Goal: Transaction & Acquisition: Register for event/course

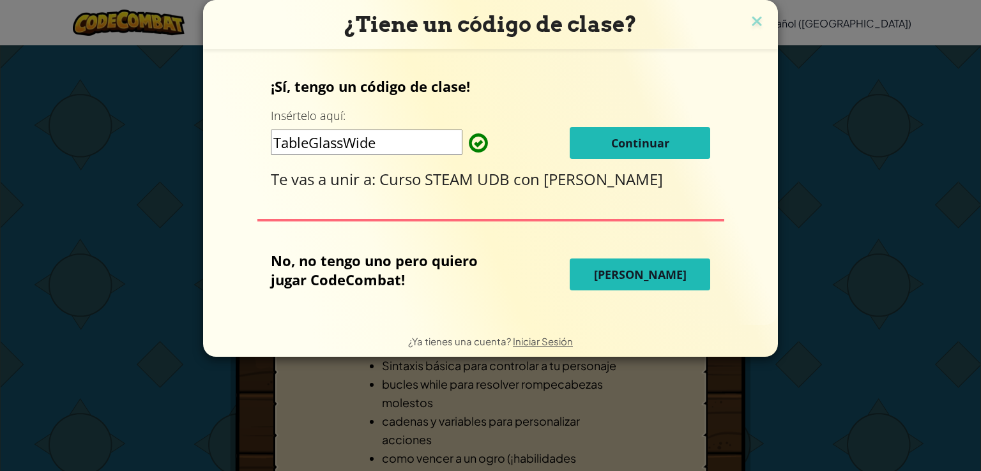
click at [675, 147] on button "Continuar" at bounding box center [640, 143] width 141 height 32
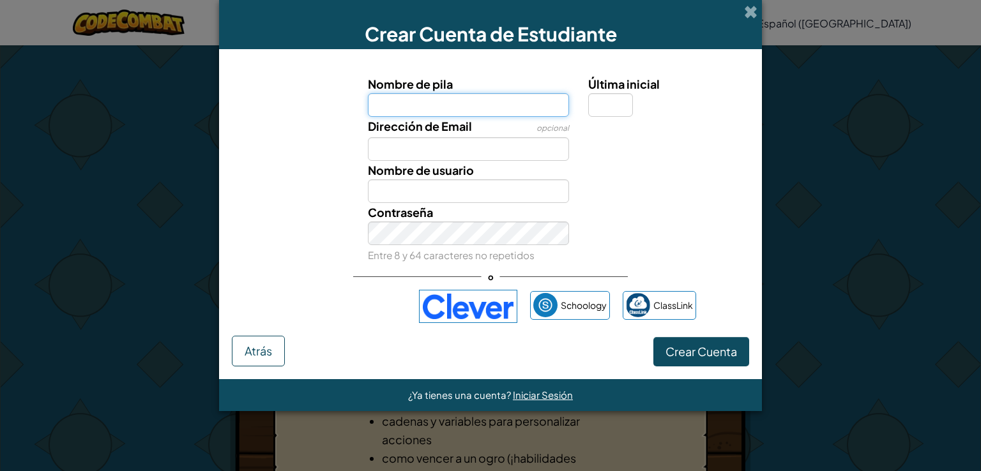
click at [514, 106] on input "Nombre de pila" at bounding box center [469, 105] width 202 height 24
type input "Celia"
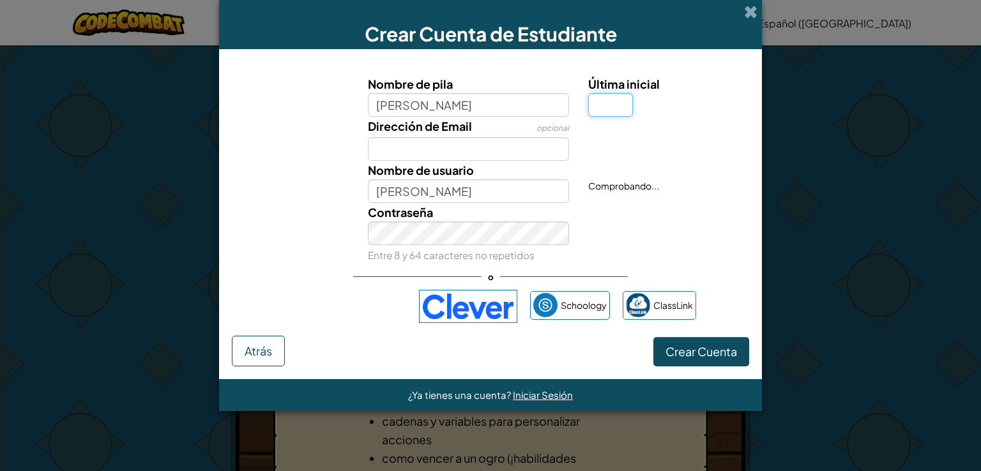
click at [600, 107] on input "Última inicial" at bounding box center [610, 105] width 45 height 24
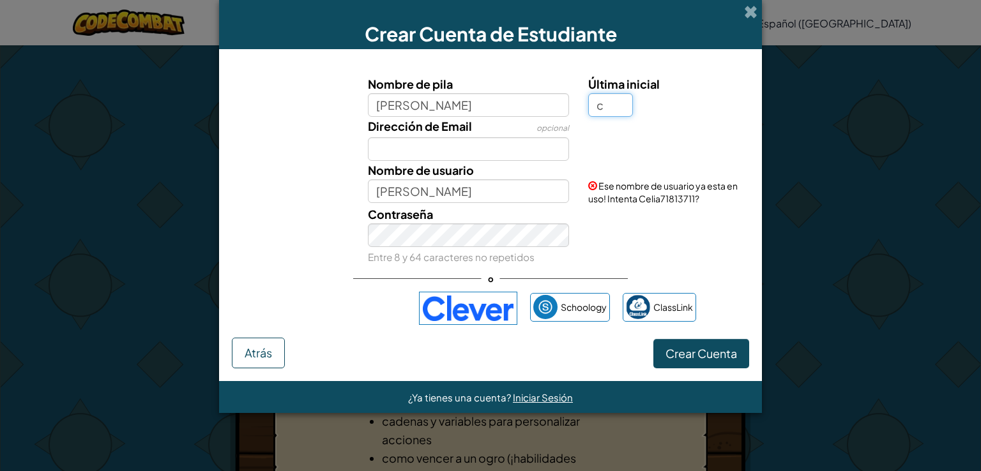
type input "c"
type input "CeliaC"
click at [476, 151] on input "Dirección de Email" at bounding box center [469, 149] width 202 height 24
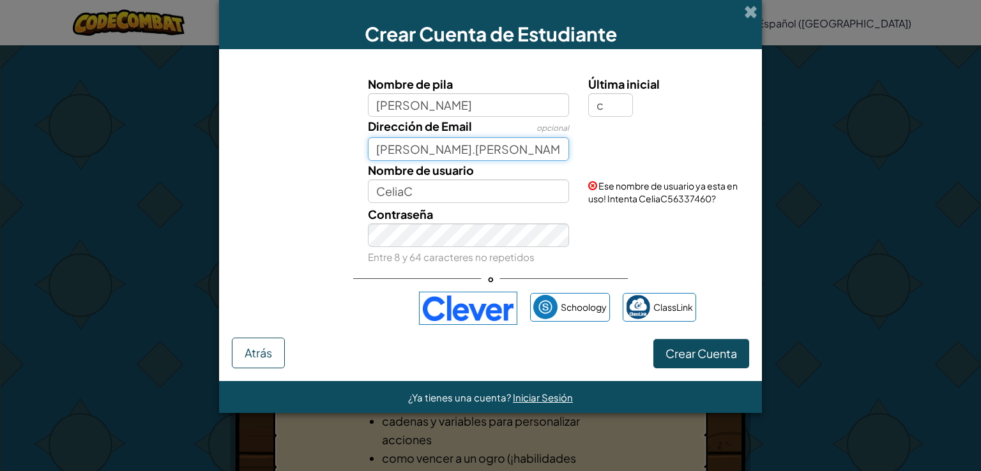
click at [488, 149] on input "morales.sam" at bounding box center [469, 149] width 202 height 24
type input "morales.samayoa@gmail.com"
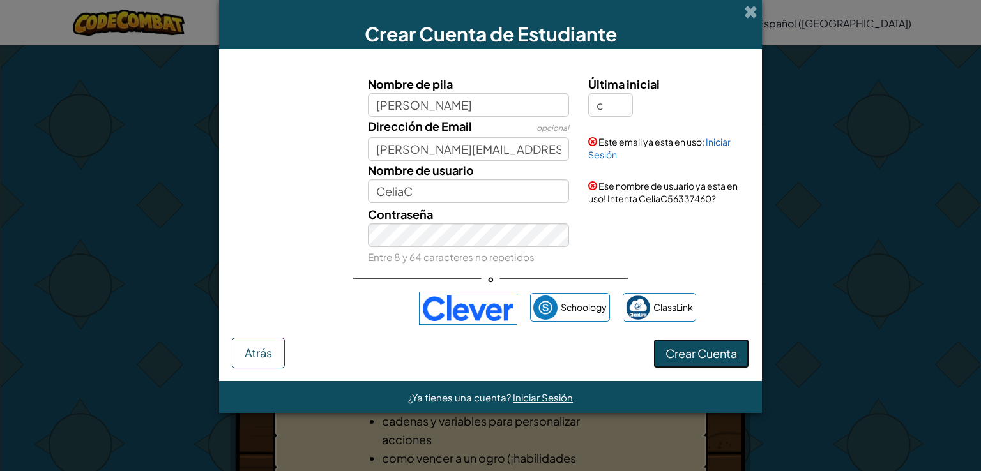
click at [677, 347] on span "Crear Cuenta" at bounding box center [702, 353] width 72 height 15
click at [498, 188] on input "CeliaC" at bounding box center [469, 192] width 202 height 24
type input "CeliaCarmen"
click at [672, 356] on button "Crear Cuenta" at bounding box center [702, 353] width 96 height 29
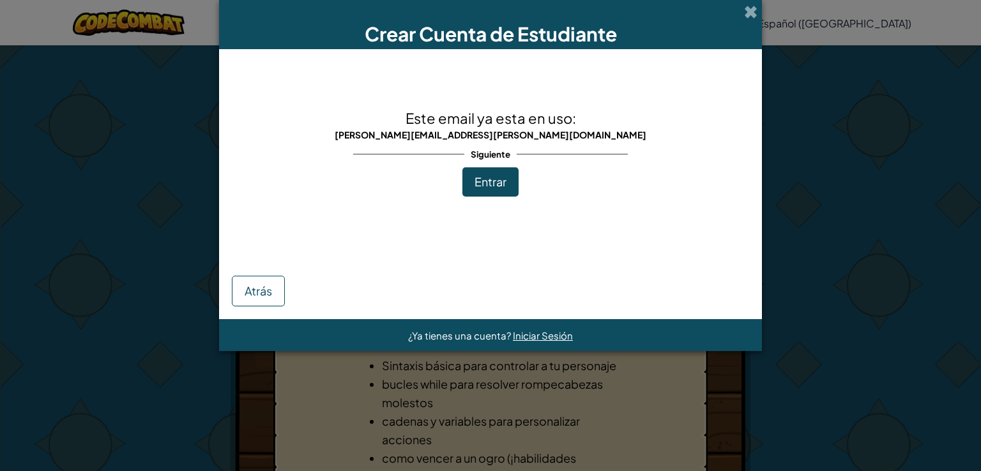
click at [505, 181] on span "Entrar" at bounding box center [491, 181] width 32 height 15
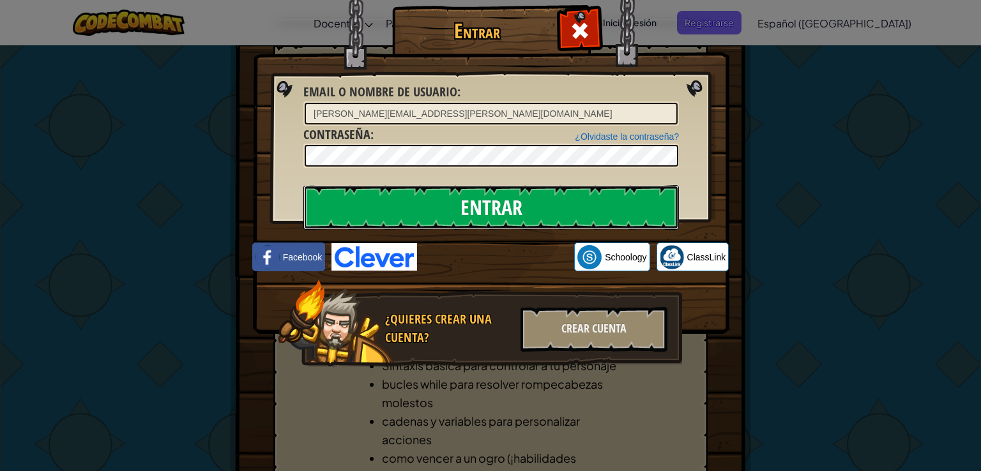
click at [594, 200] on input "Entrar" at bounding box center [491, 207] width 376 height 45
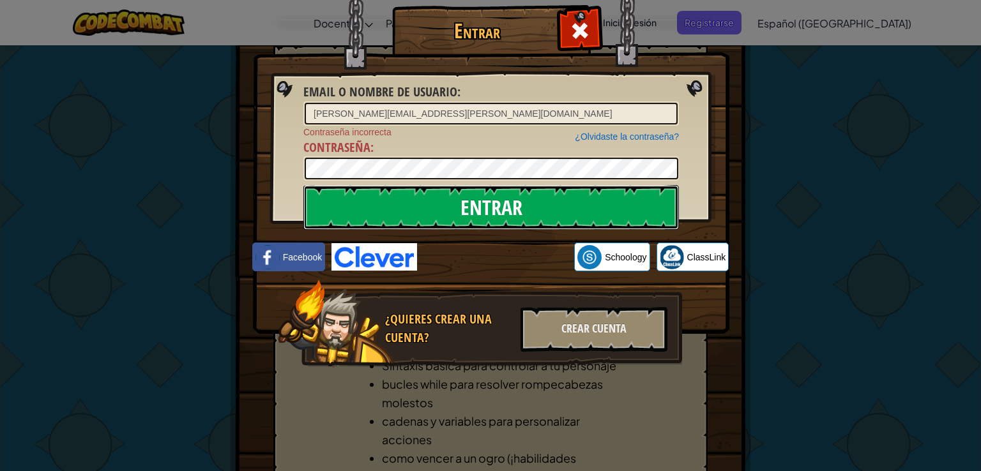
click at [465, 204] on input "Entrar" at bounding box center [491, 207] width 376 height 45
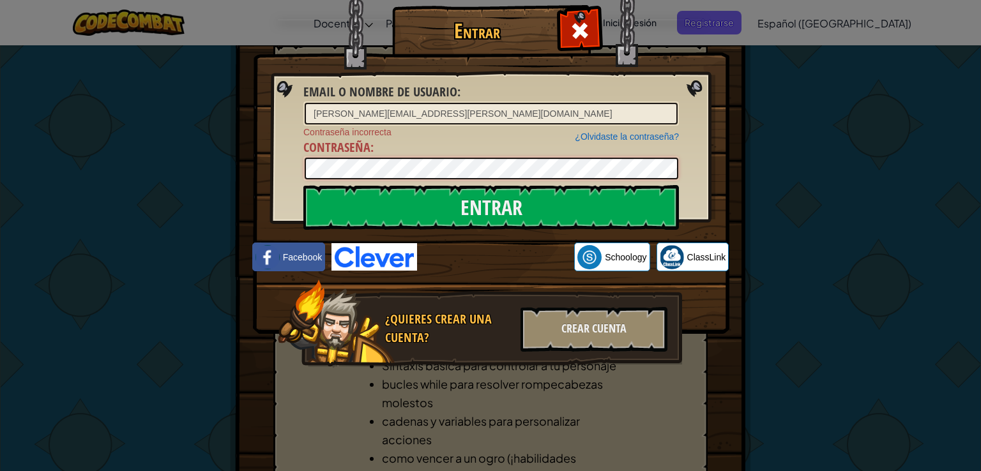
click at [298, 169] on div "Entrar Email o Nombre de usuario : morales.samayoa@gmail.com ¿Olvidaste la cont…" at bounding box center [490, 205] width 425 height 372
click at [606, 132] on link "¿Olvidaste la contraseña?" at bounding box center [627, 137] width 104 height 10
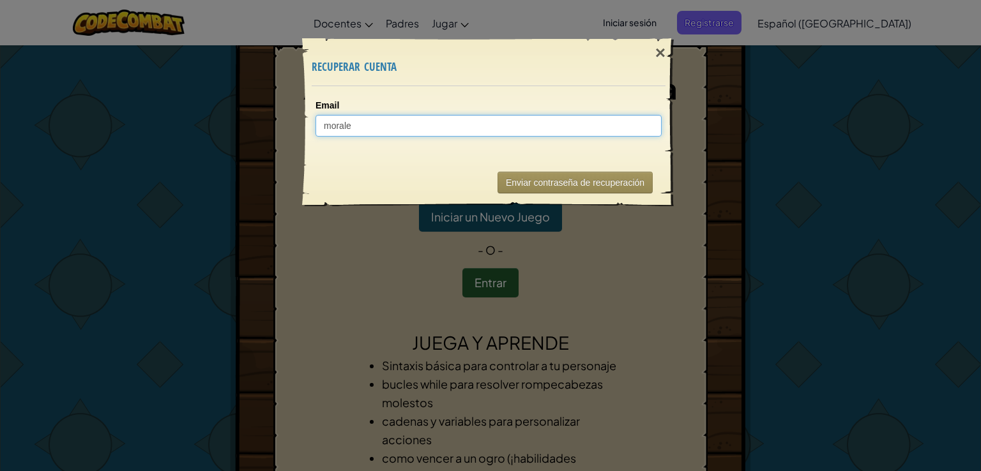
type input "morales"
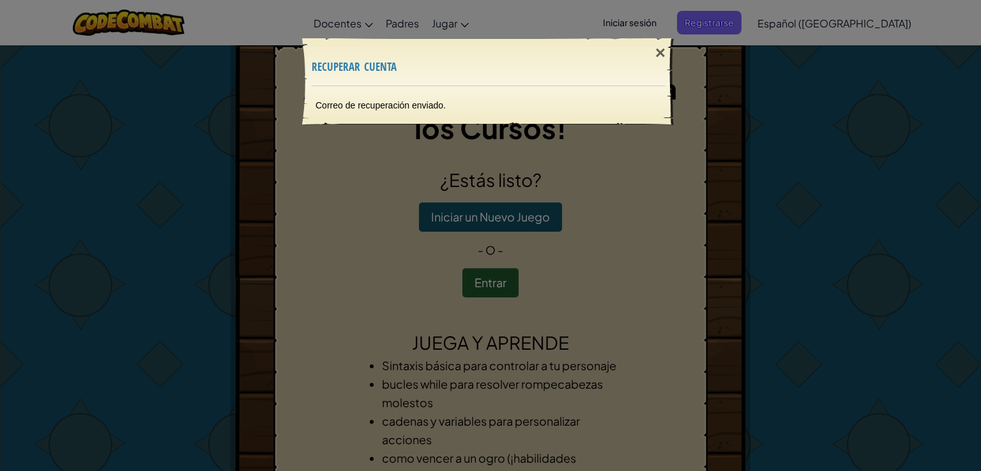
click at [503, 141] on div "× recuperar cuenta Correo de recuperación enviado. Enviando..." at bounding box center [490, 235] width 981 height 471
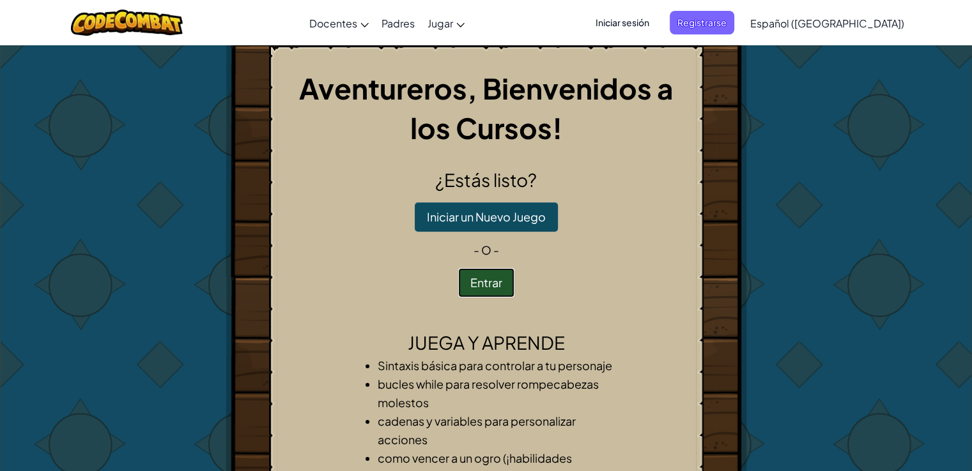
click at [500, 282] on button "Entrar" at bounding box center [486, 282] width 56 height 29
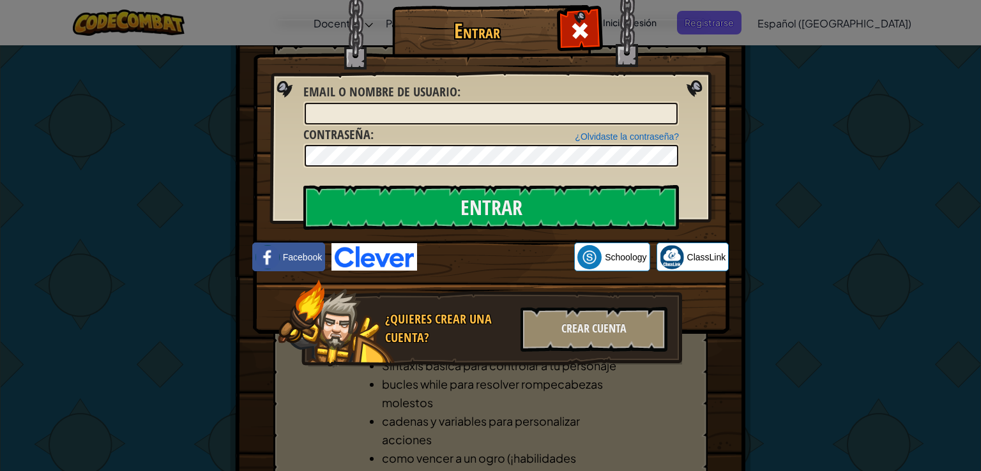
click at [907, 169] on div "Entrar Error desconocido. Email o Nombre de usuario : ¿Olvidaste la contraseña?…" at bounding box center [490, 235] width 981 height 471
